Goal: Task Accomplishment & Management: Complete application form

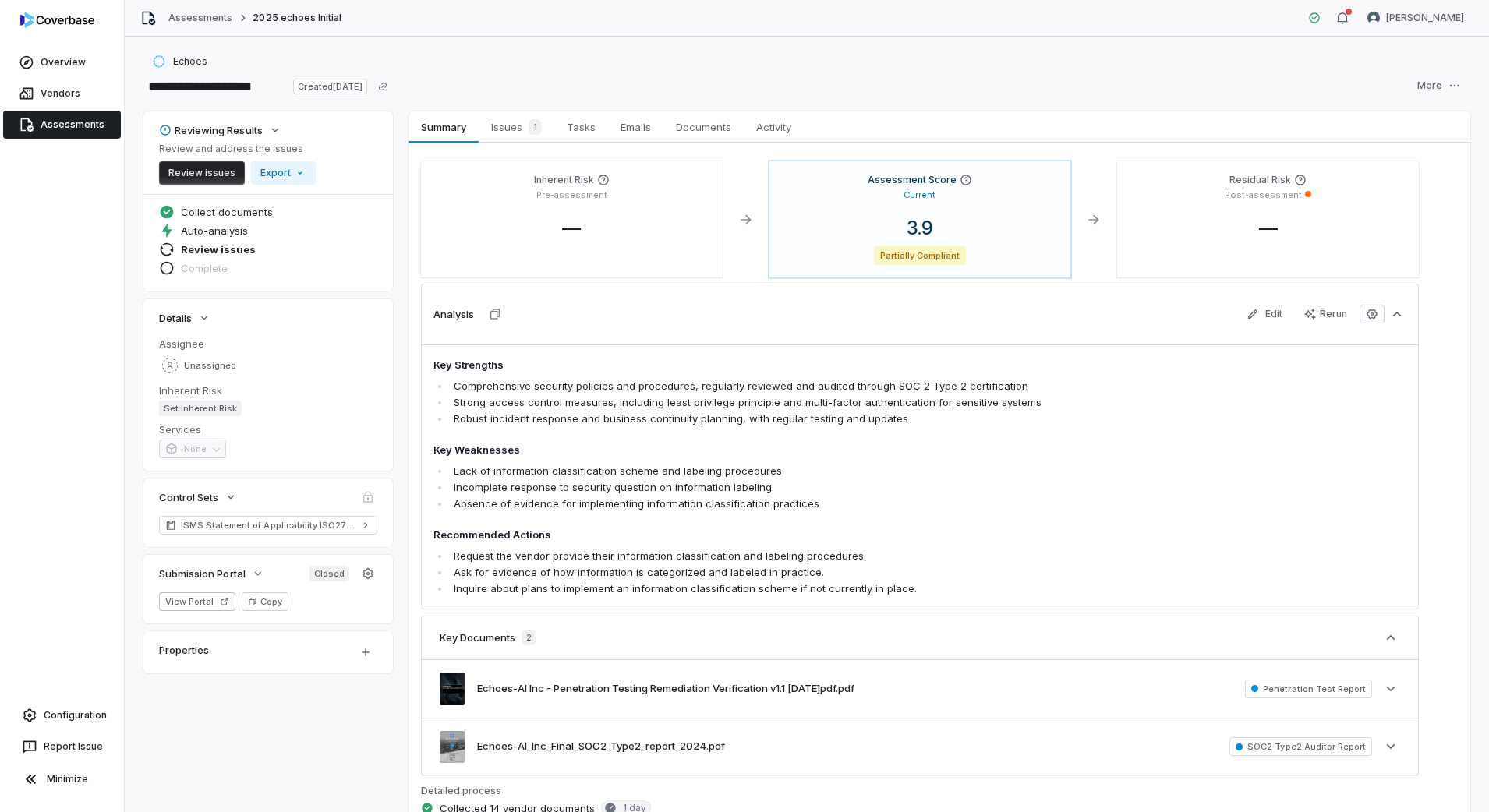
click at [1239, 300] on div "Analysis Edit Rerun" at bounding box center [920, 314] width 998 height 61
click at [1239, 306] on button "Edit" at bounding box center [1264, 314] width 55 height 23
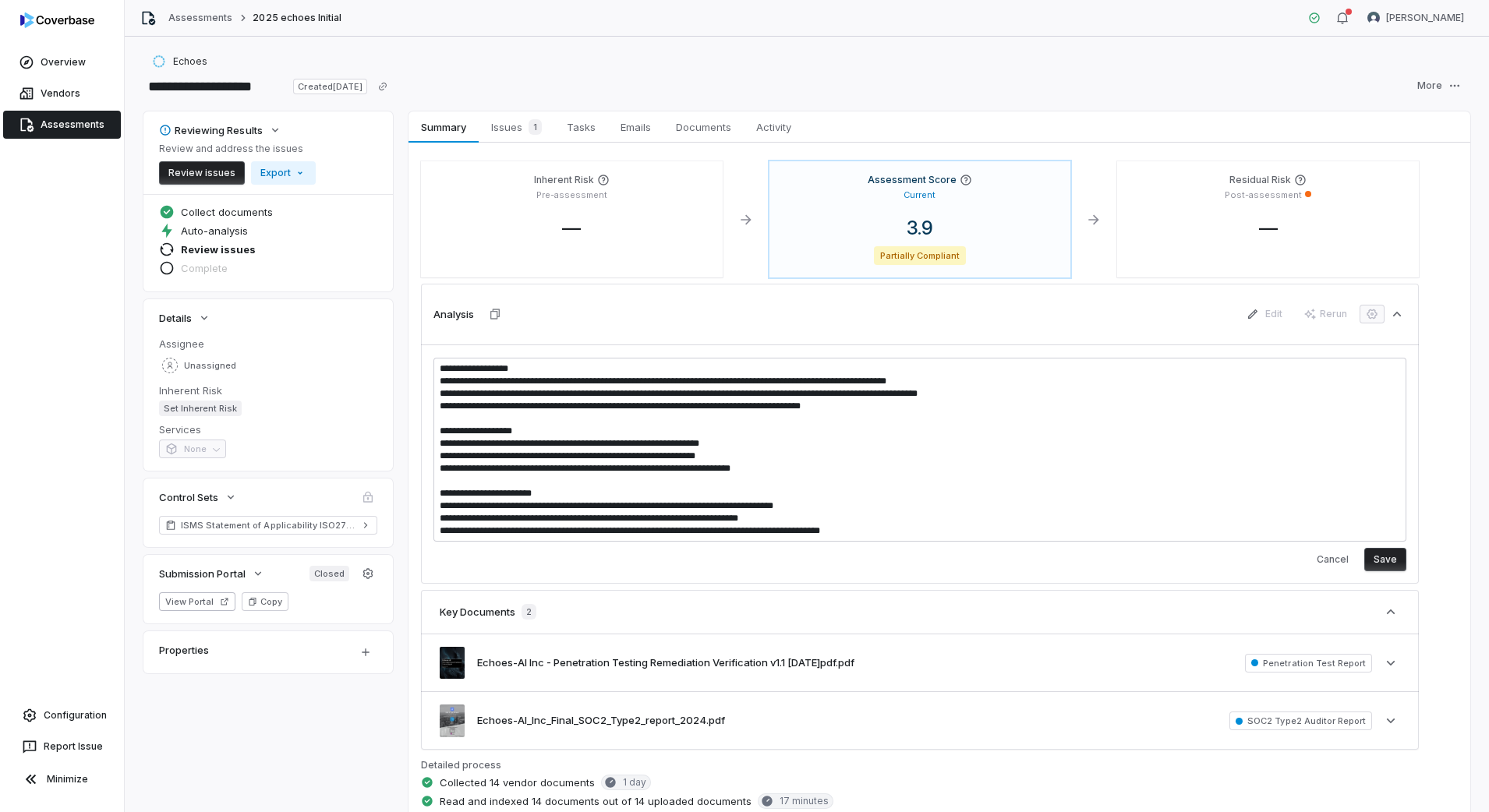
drag, startPoint x: 876, startPoint y: 536, endPoint x: 440, endPoint y: 499, distance: 437.6
click at [440, 499] on textarea "**********" at bounding box center [920, 450] width 972 height 184
type textarea "*"
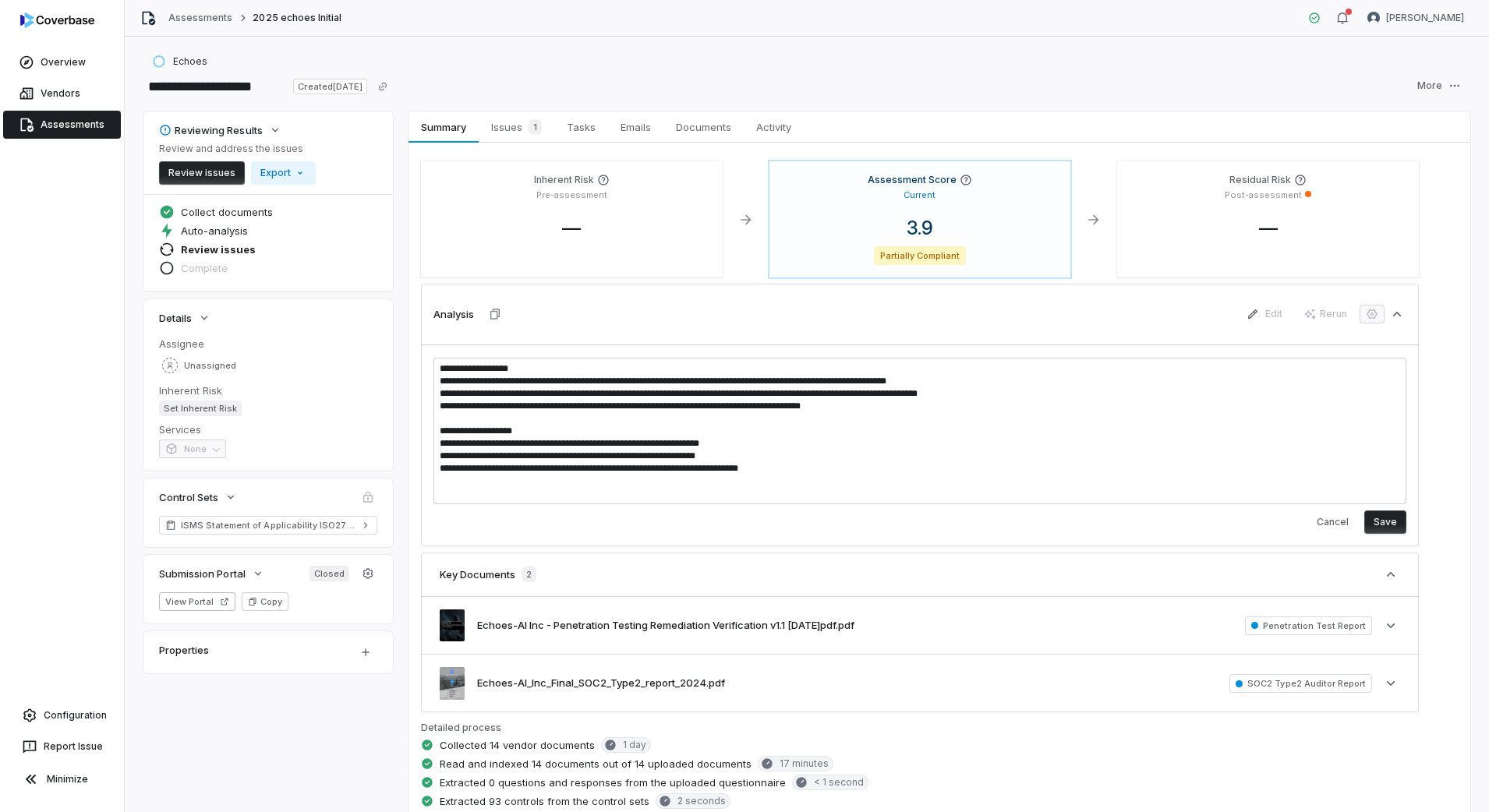
type textarea "**********"
click at [1239, 520] on button "Save" at bounding box center [1385, 522] width 42 height 23
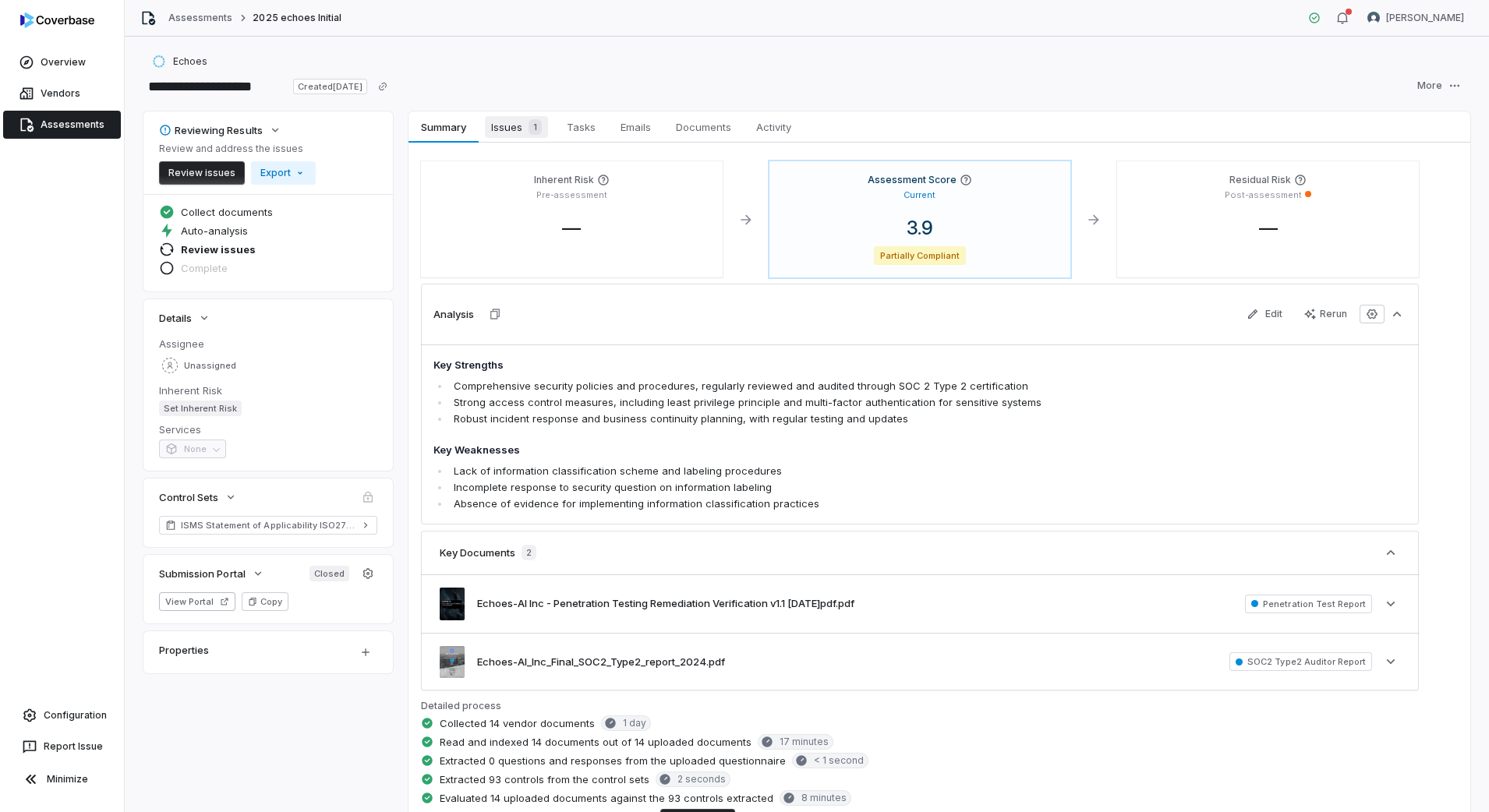
click at [507, 127] on span "Issues 1" at bounding box center [516, 127] width 63 height 22
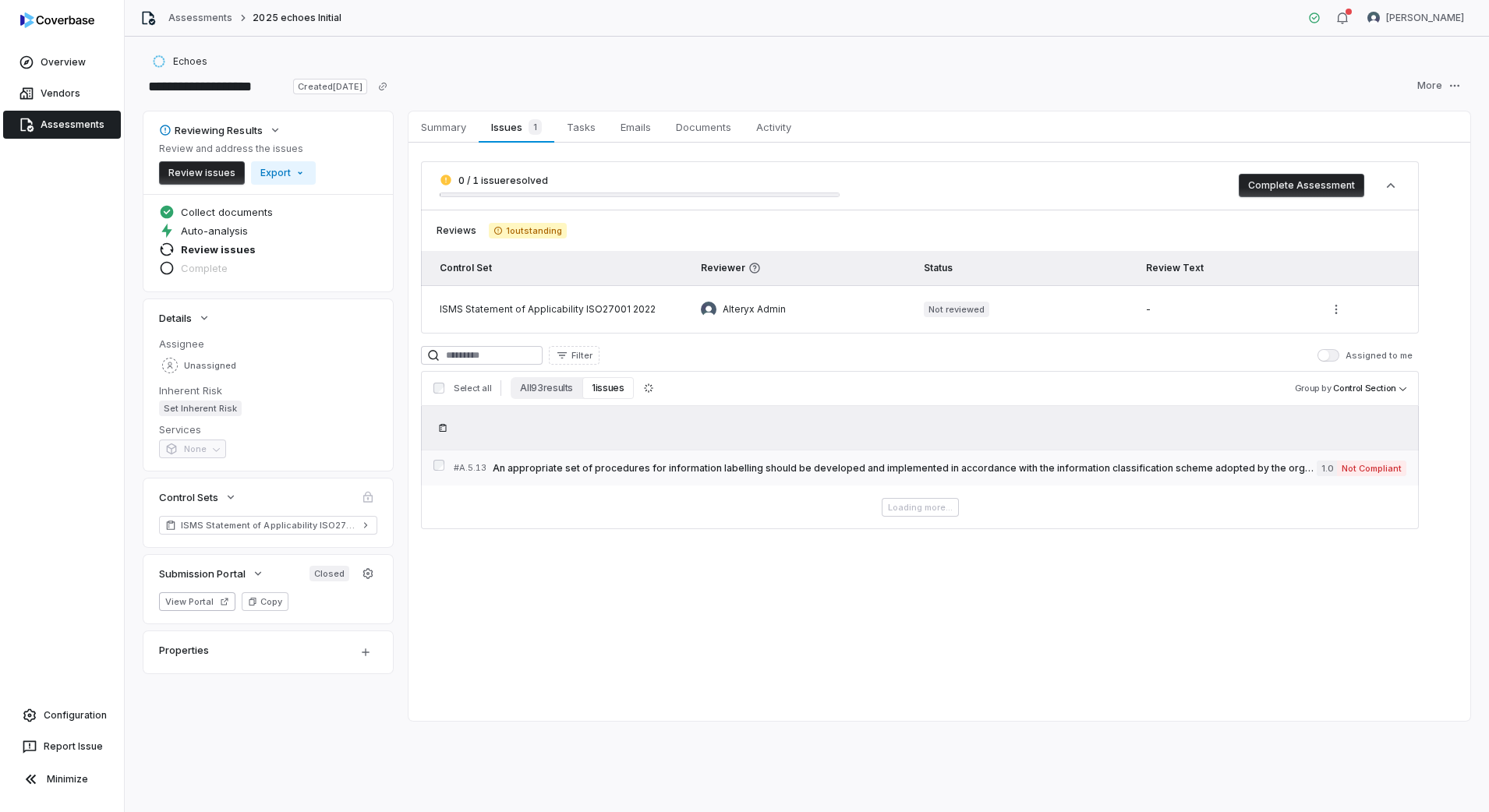
click at [849, 474] on div "# A.5.13 An appropriate set of procedures for information labelling should be d…" at bounding box center [885, 468] width 863 height 16
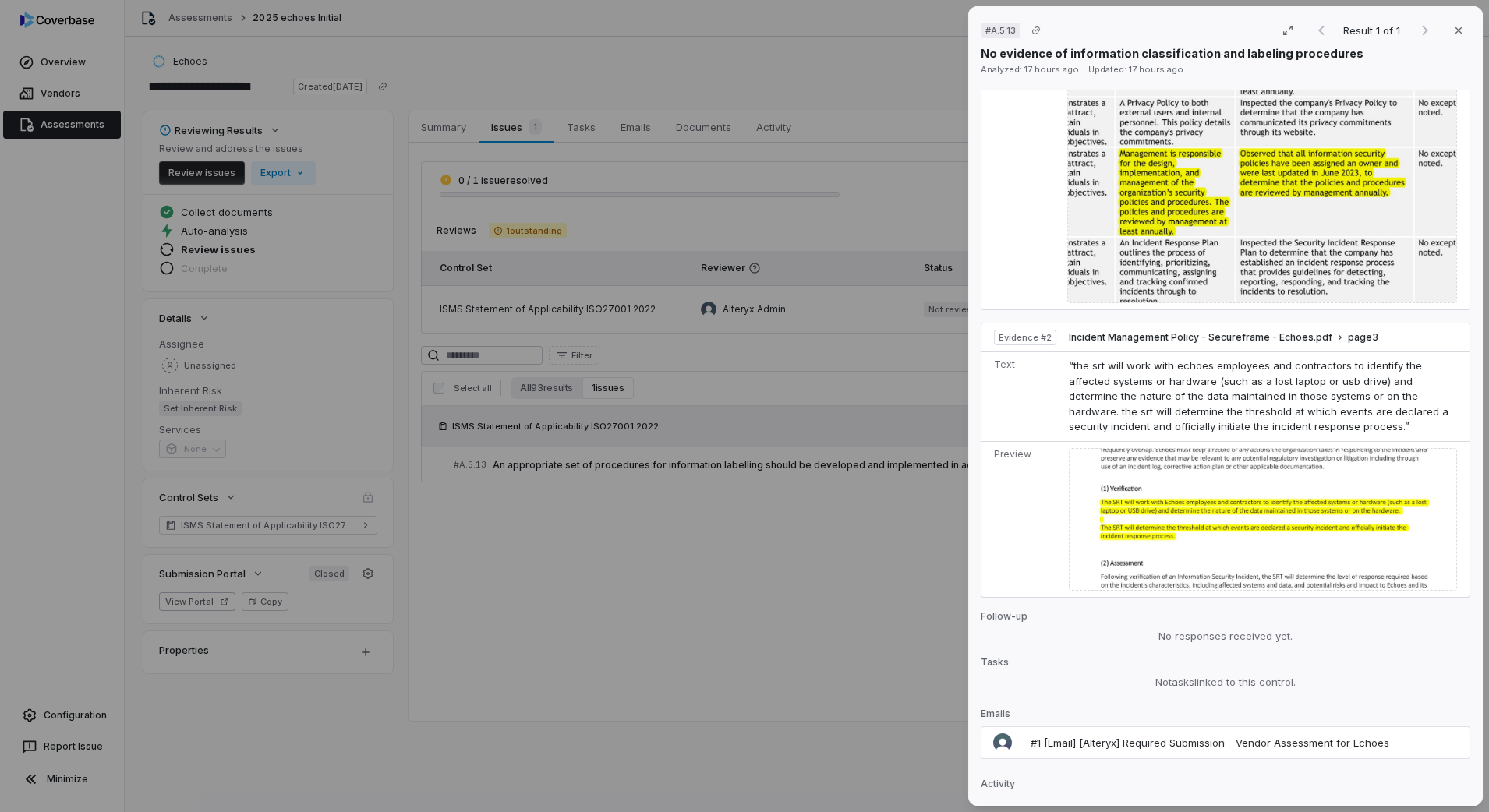
scroll to position [844, 0]
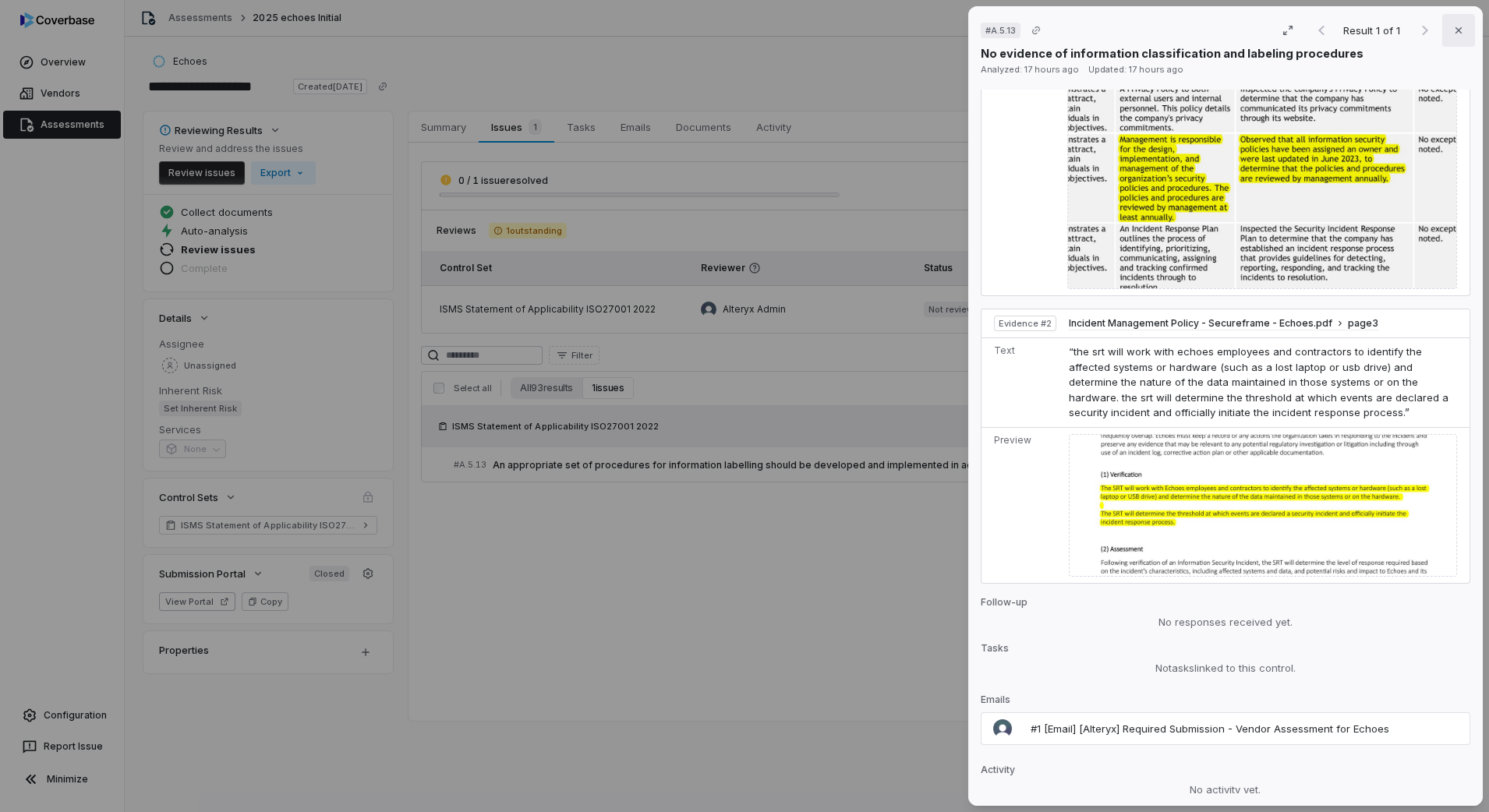
click at [1239, 32] on button "Close" at bounding box center [1459, 30] width 33 height 33
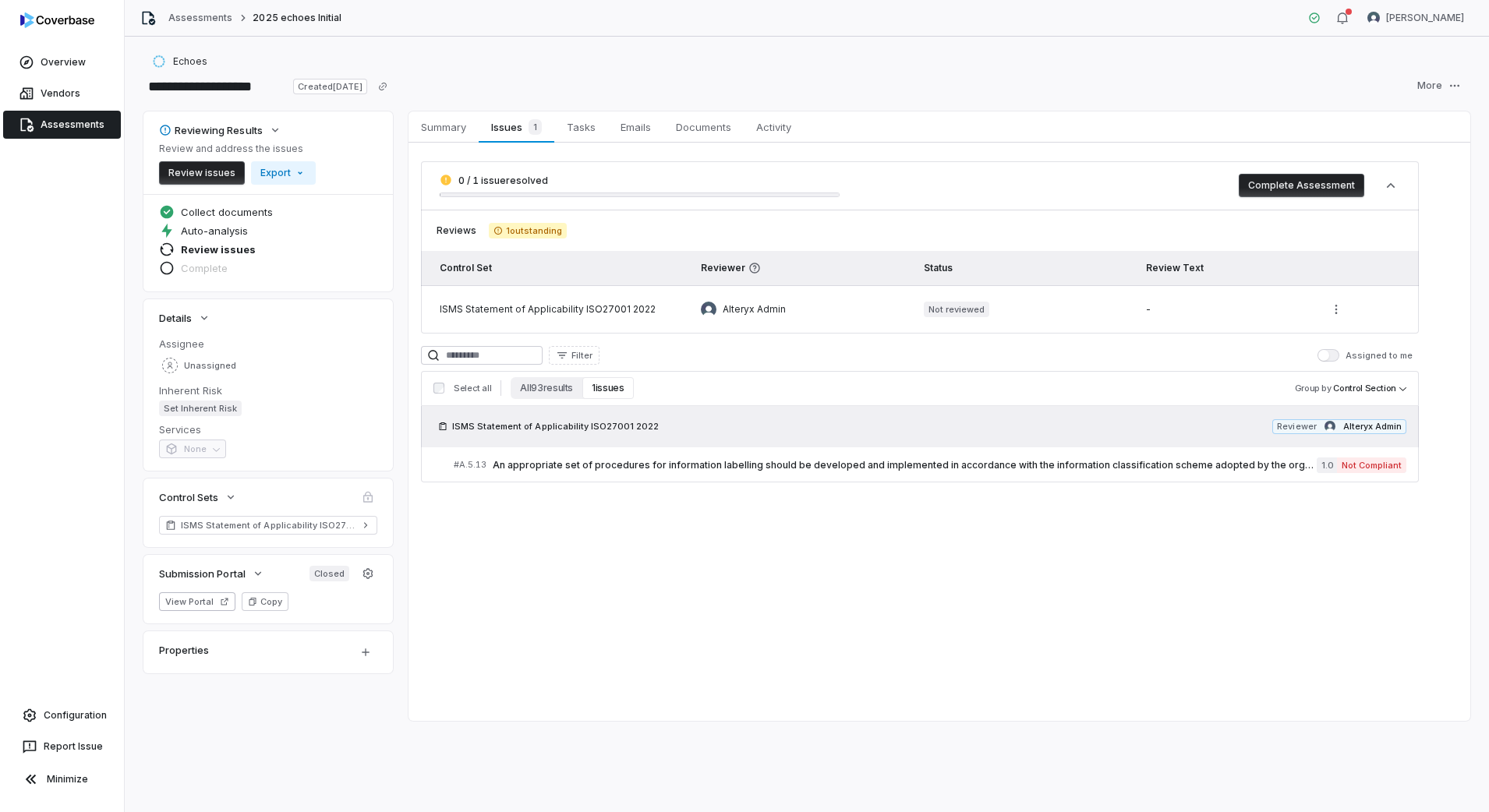
click at [1239, 182] on button "Complete Assessment" at bounding box center [1301, 185] width 126 height 23
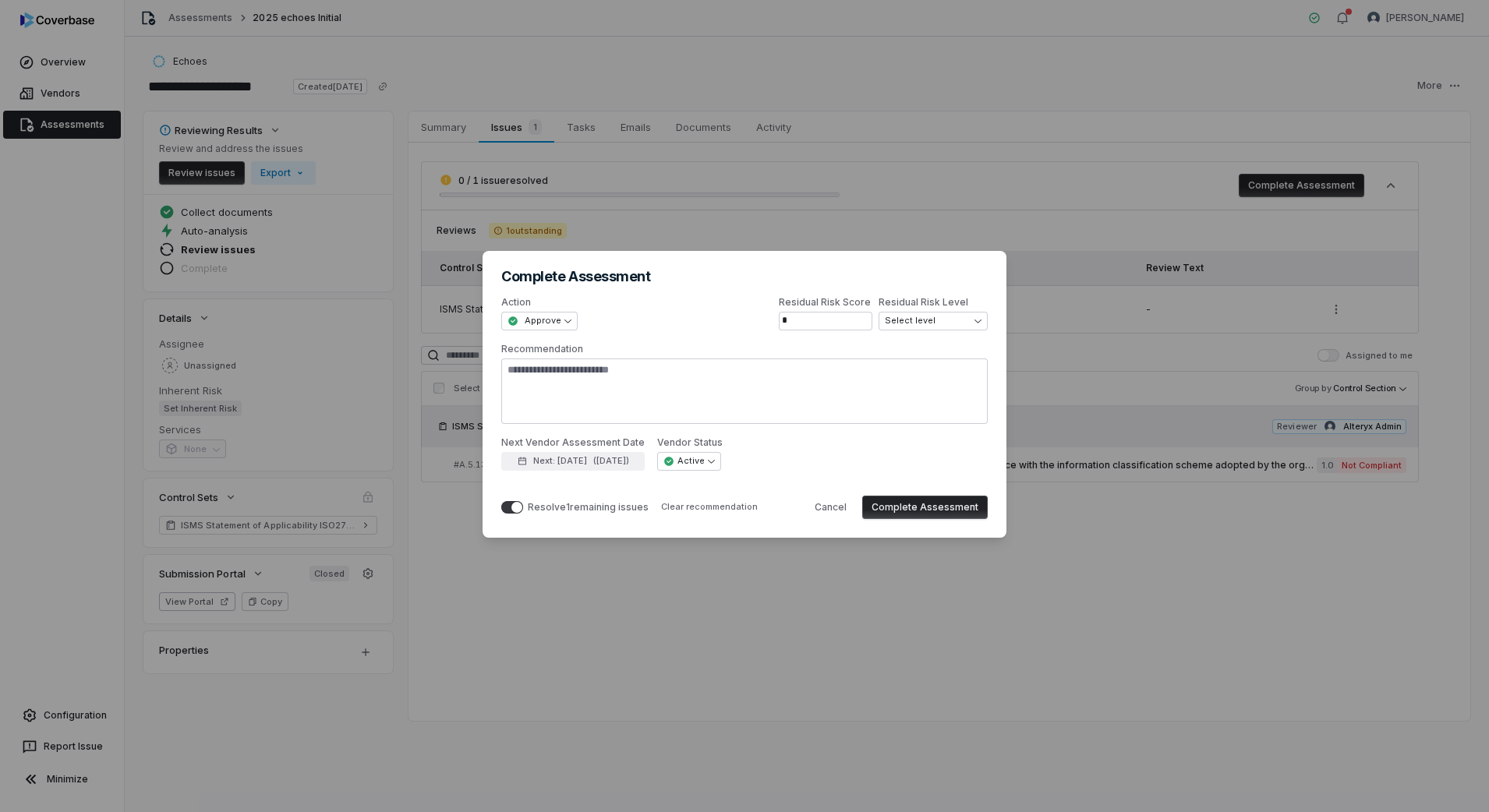
click at [901, 513] on button "Complete Assessment" at bounding box center [925, 507] width 126 height 23
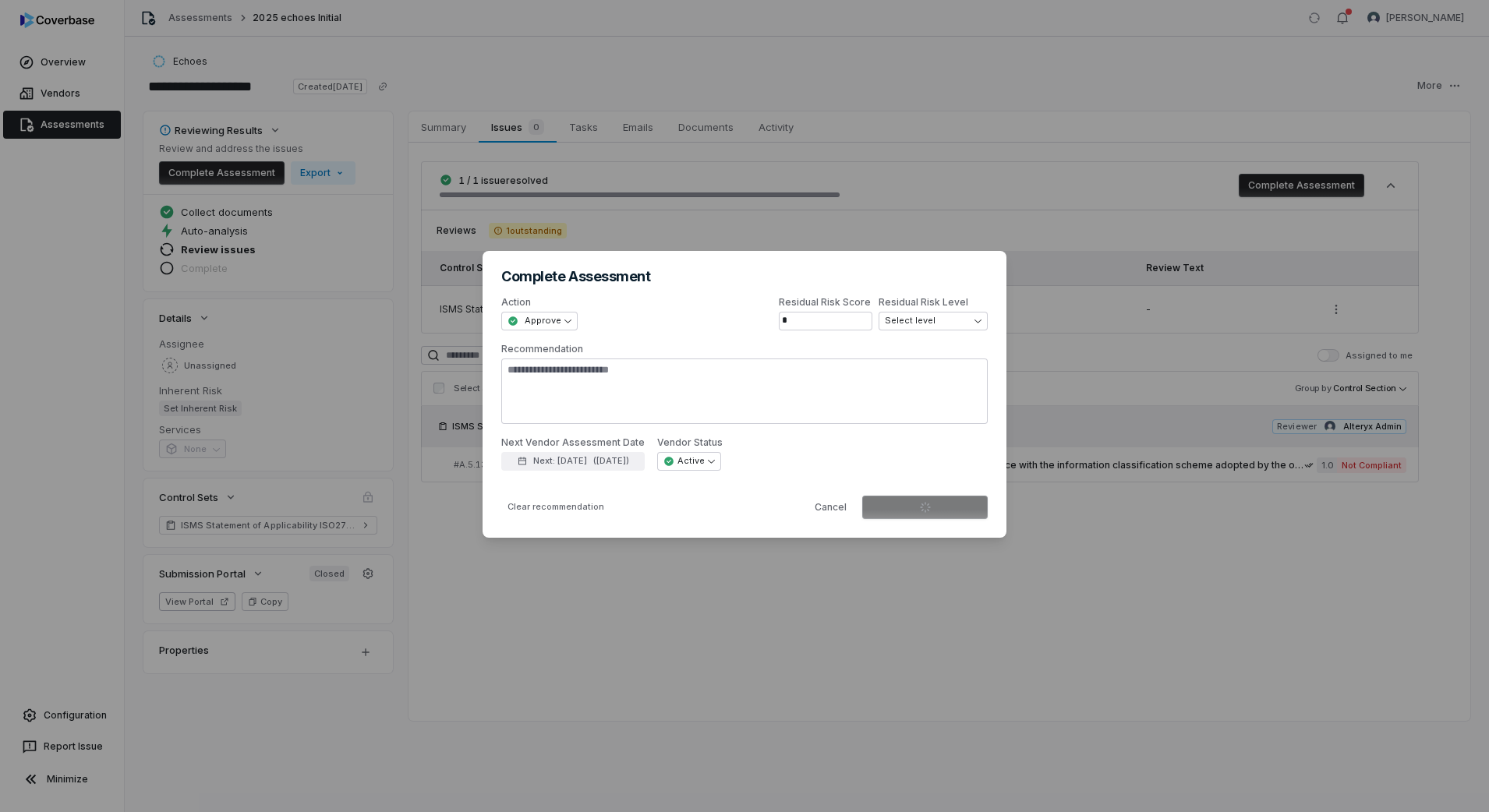
type textarea "*"
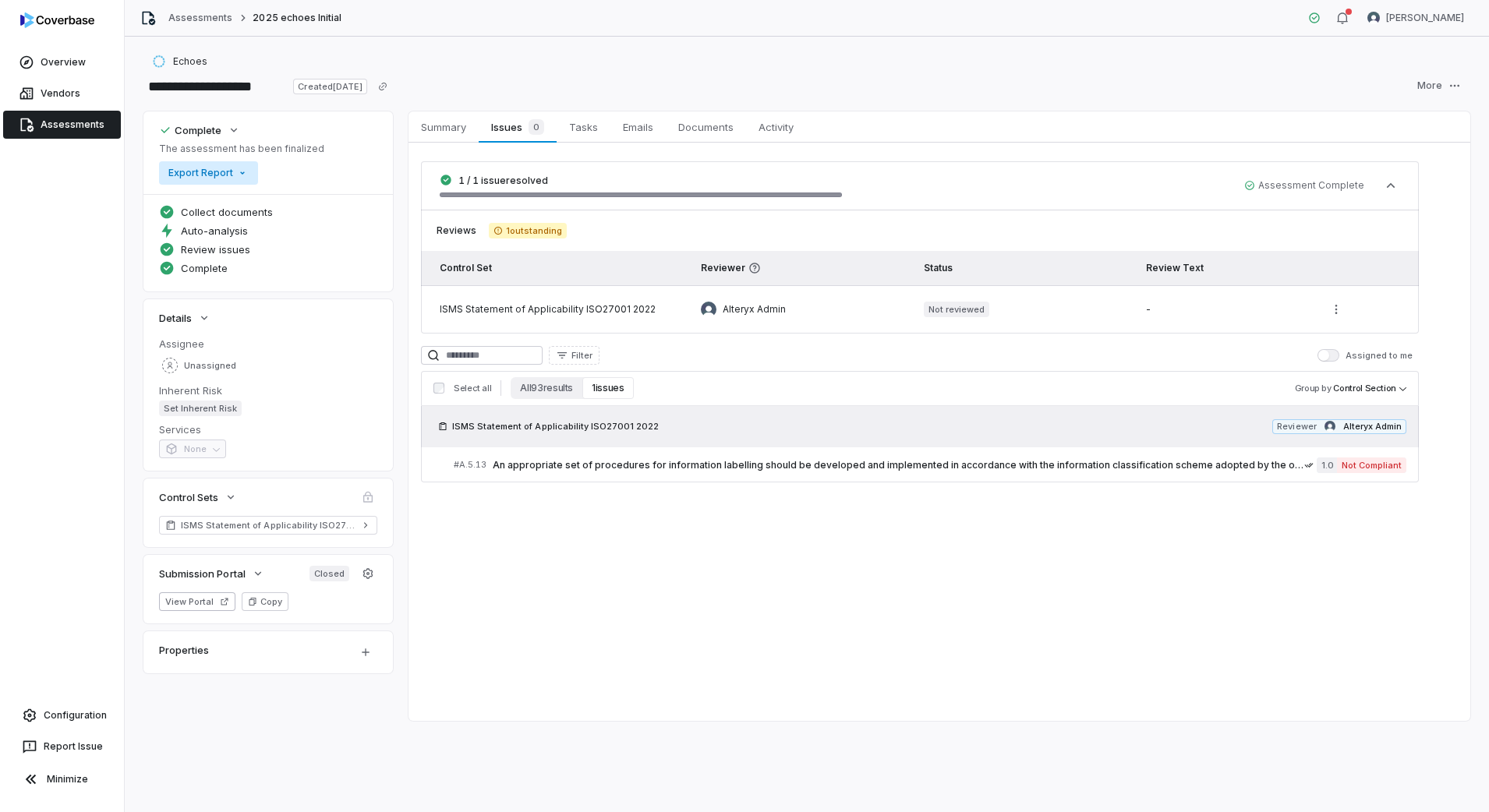
click at [228, 175] on html "**********" at bounding box center [744, 406] width 1489 height 812
click at [239, 204] on div "Export as PDF" at bounding box center [220, 206] width 110 height 25
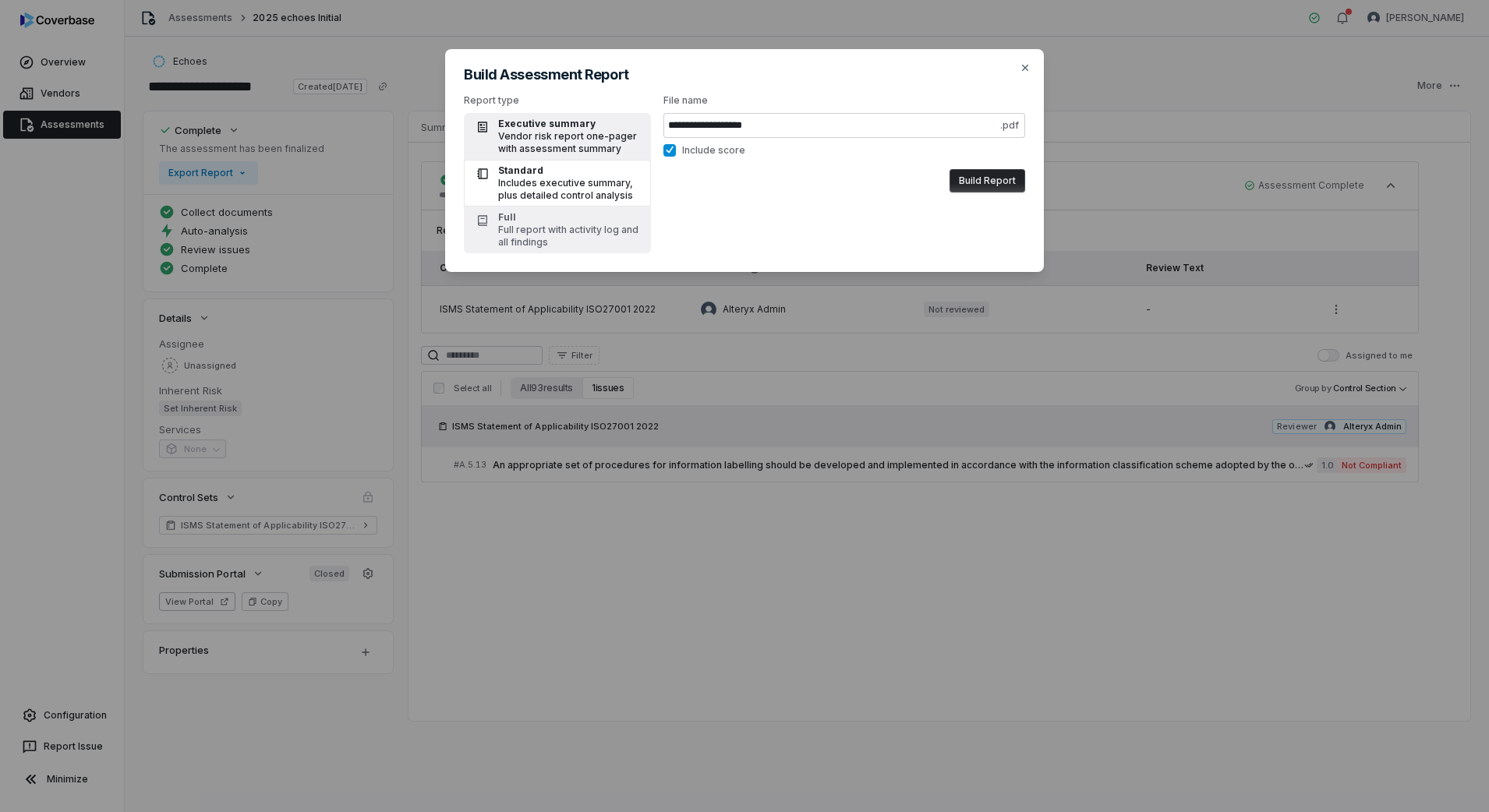
click at [598, 140] on div "Vendor risk report one-pager with assessment summary" at bounding box center [569, 142] width 143 height 25
type input "**********"
click at [984, 182] on button "Build Report" at bounding box center [986, 180] width 75 height 23
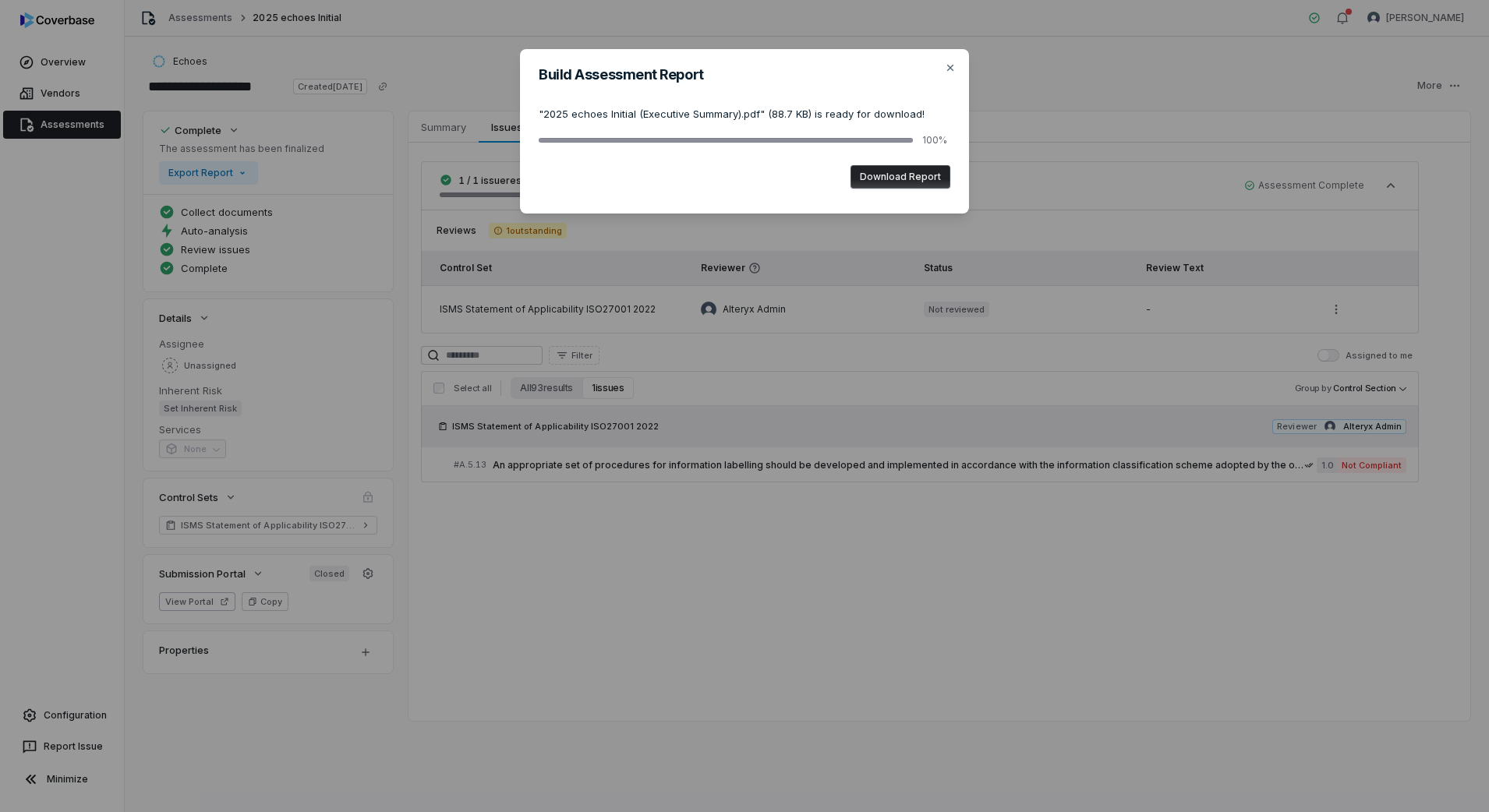
click at [911, 179] on button "Download Report" at bounding box center [900, 177] width 100 height 23
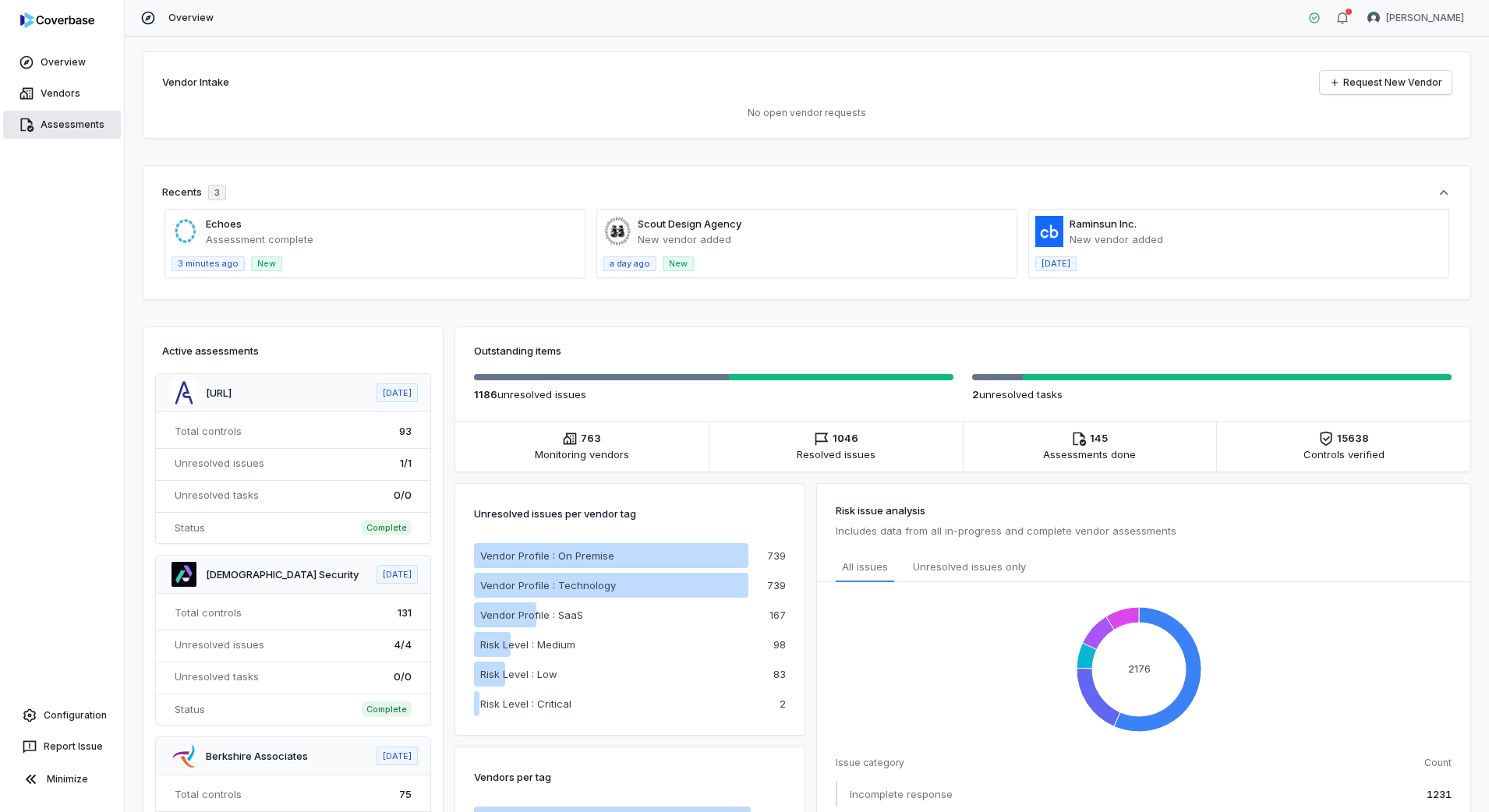
click at [81, 120] on link "Assessments" at bounding box center [62, 125] width 118 height 28
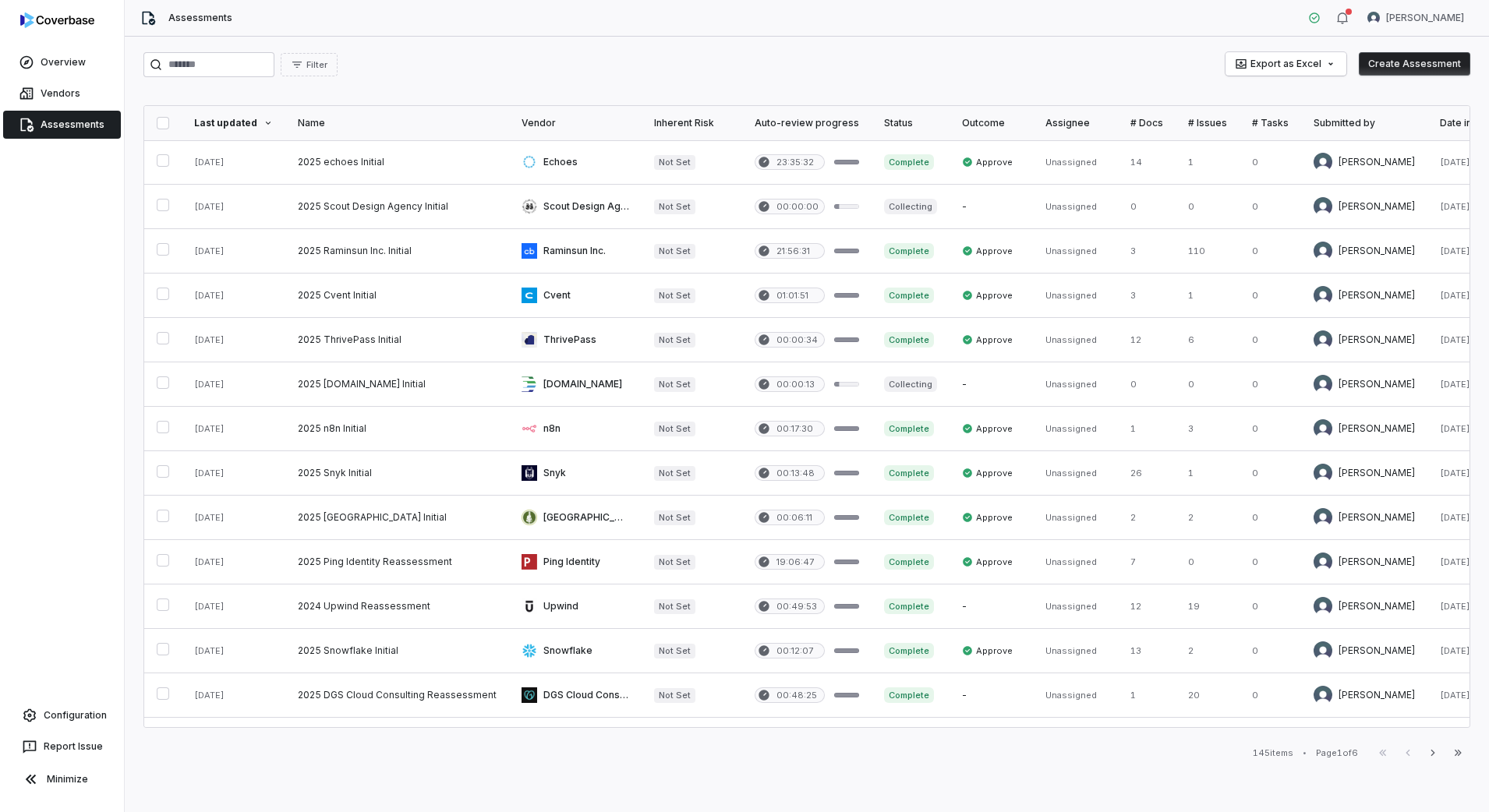
scroll to position [0, 34]
